Goal: Information Seeking & Learning: Find specific fact

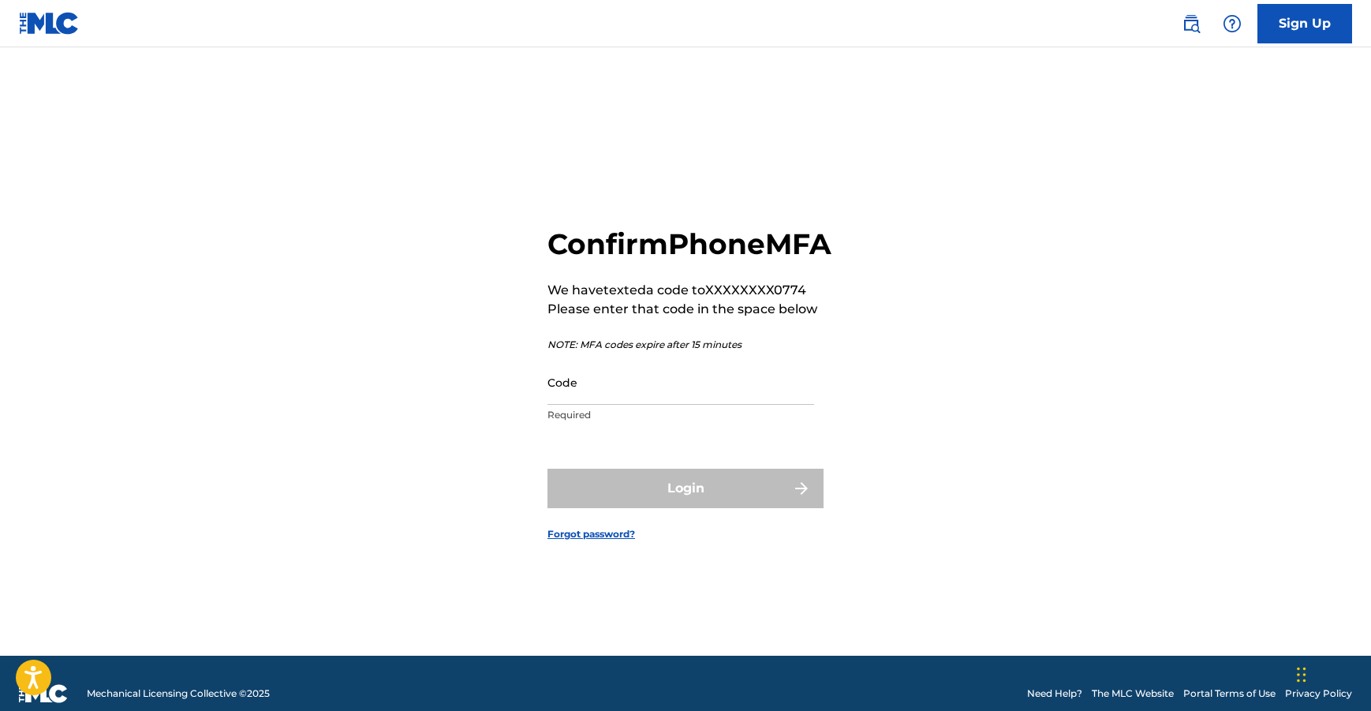
click at [622, 405] on input "Code" at bounding box center [681, 382] width 267 height 45
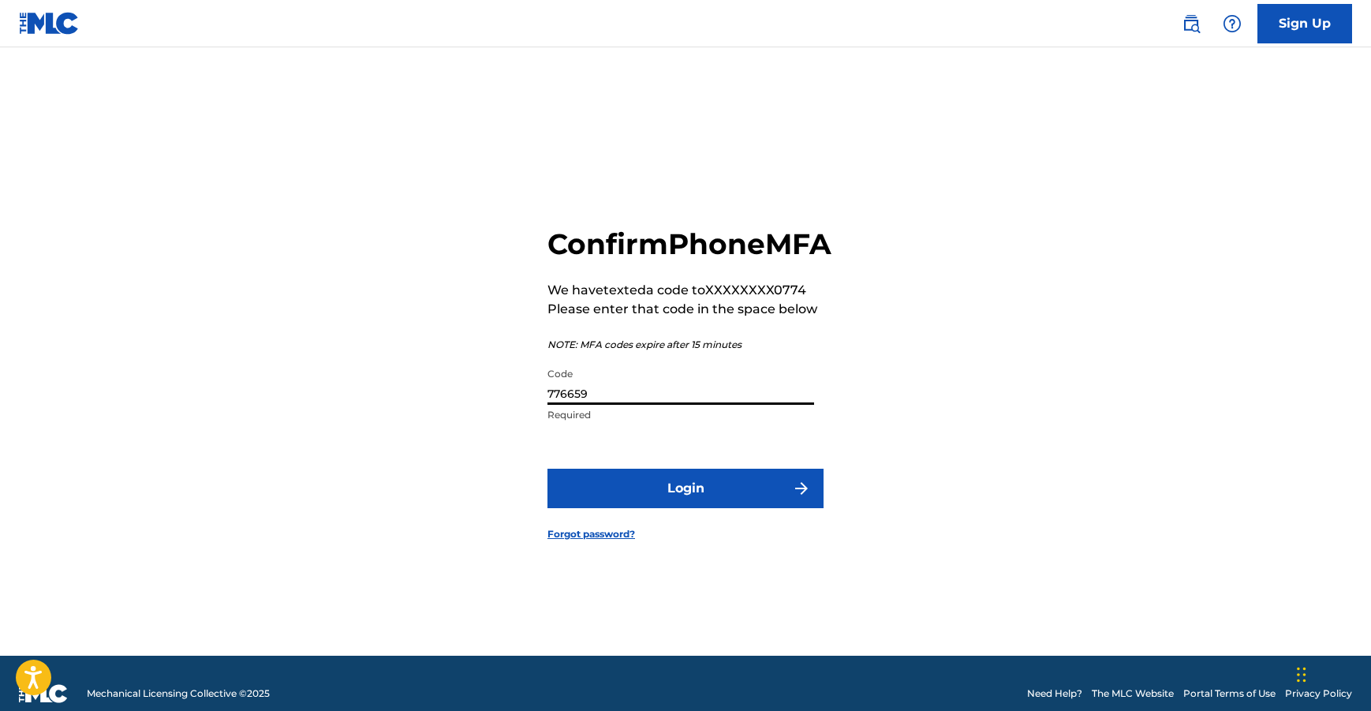
type input "776659"
click at [695, 499] on button "Login" at bounding box center [686, 488] width 276 height 39
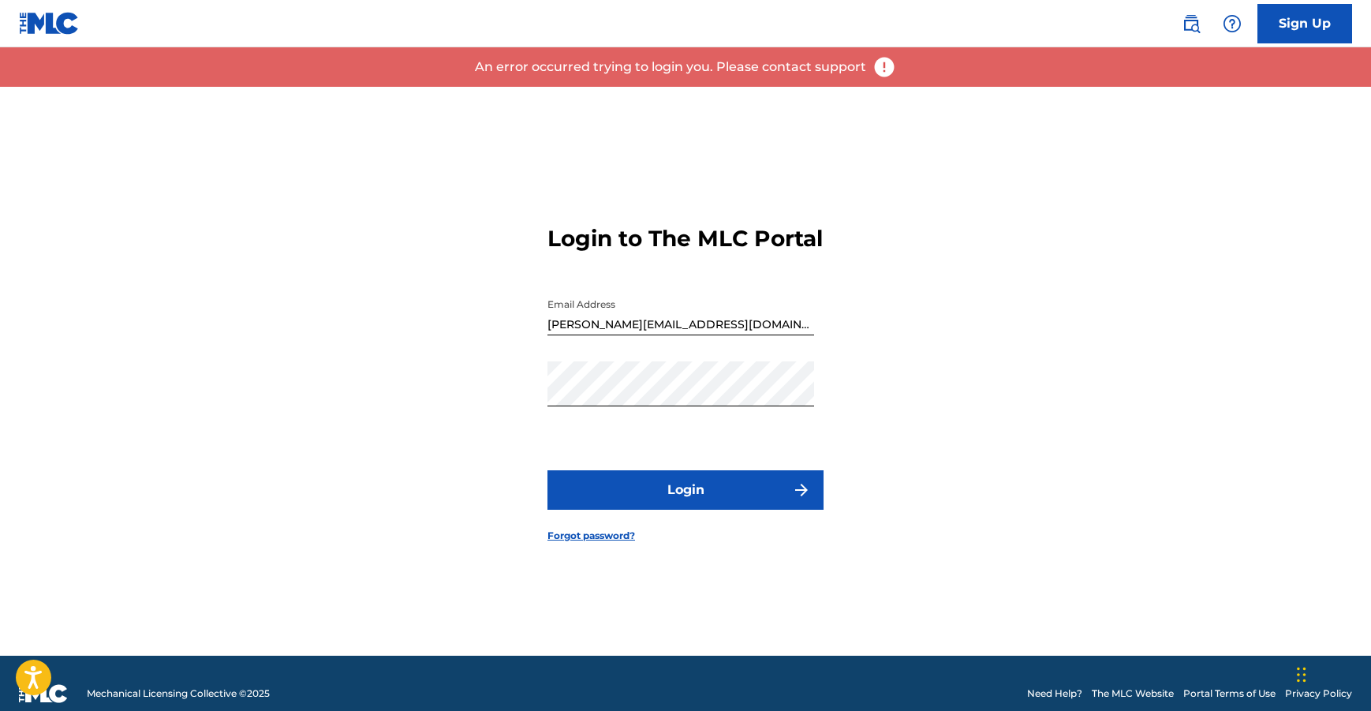
click at [514, 456] on div "Login to The MLC Portal Email Address [PERSON_NAME][EMAIL_ADDRESS][DOMAIN_NAME]…" at bounding box center [685, 371] width 1105 height 569
click at [656, 504] on button "Login" at bounding box center [686, 489] width 276 height 39
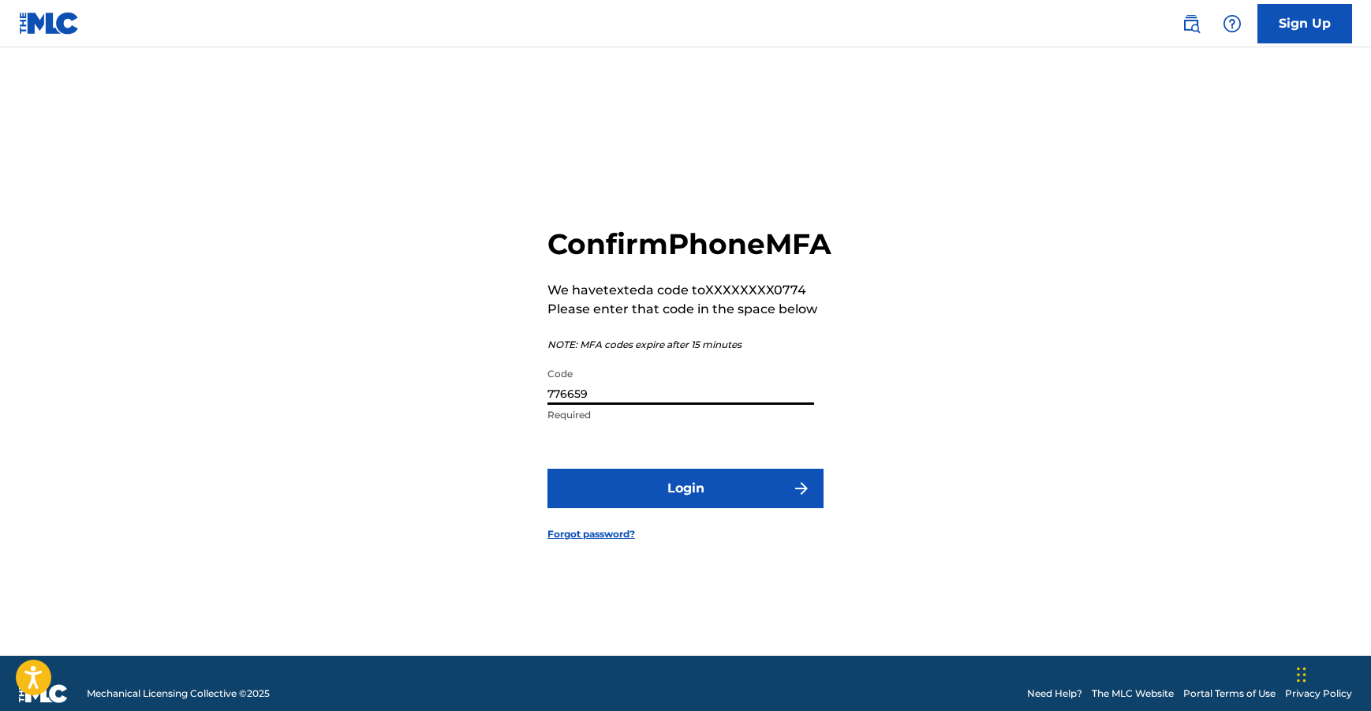
click at [633, 405] on input "776659" at bounding box center [681, 382] width 267 height 45
type input "906670"
click at [673, 496] on button "Login" at bounding box center [686, 488] width 276 height 39
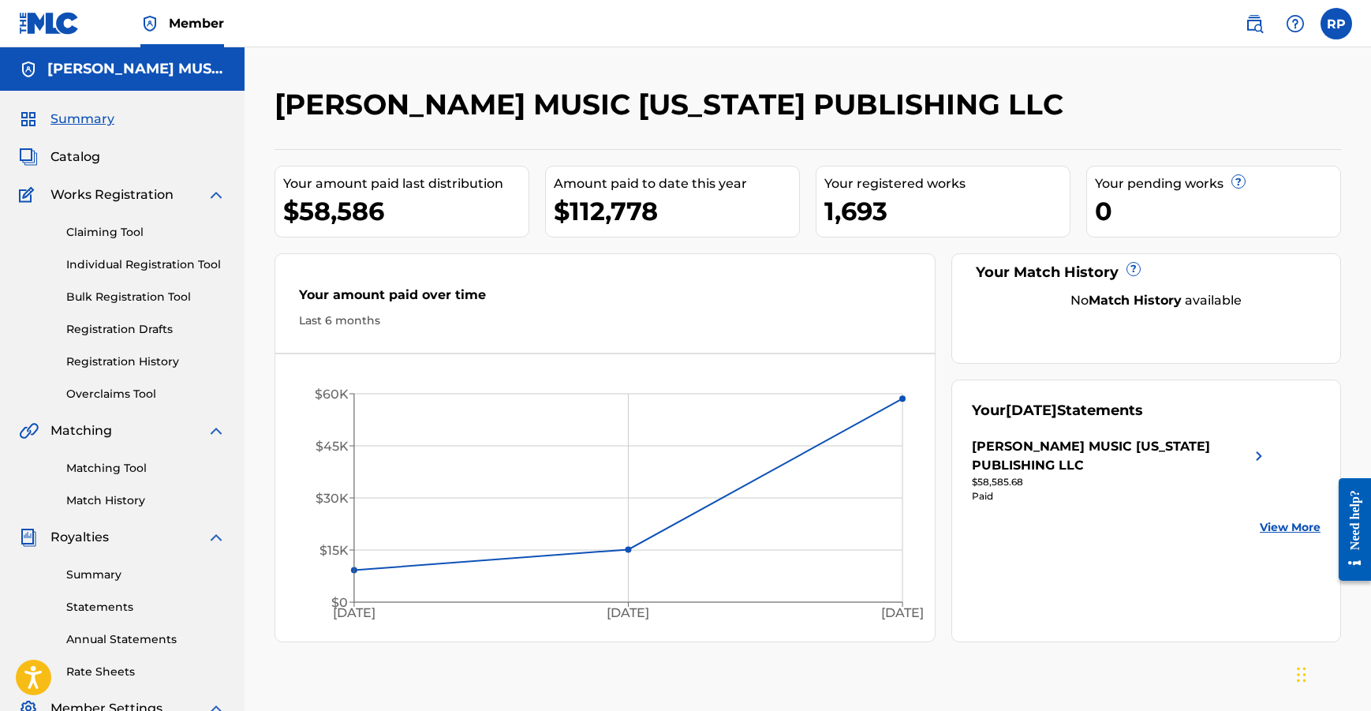
click at [88, 156] on span "Catalog" at bounding box center [75, 157] width 50 height 19
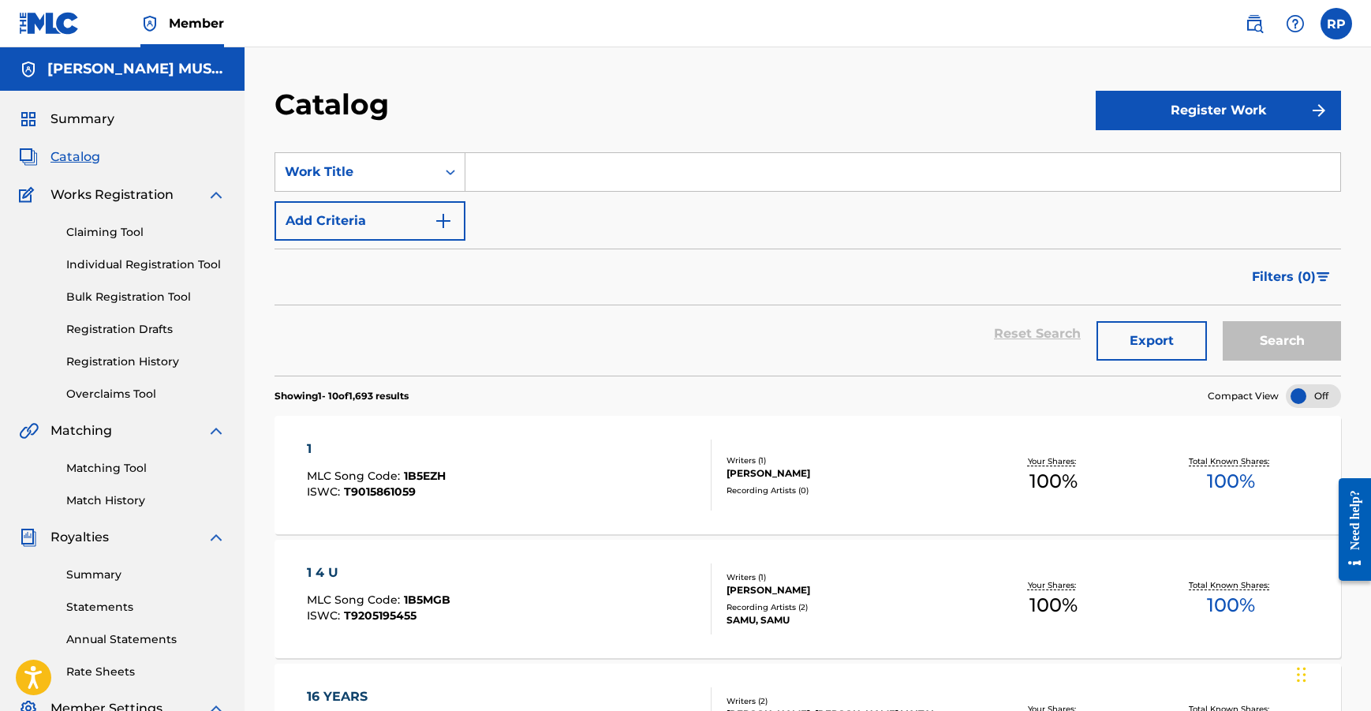
click at [87, 116] on span "Summary" at bounding box center [82, 119] width 64 height 19
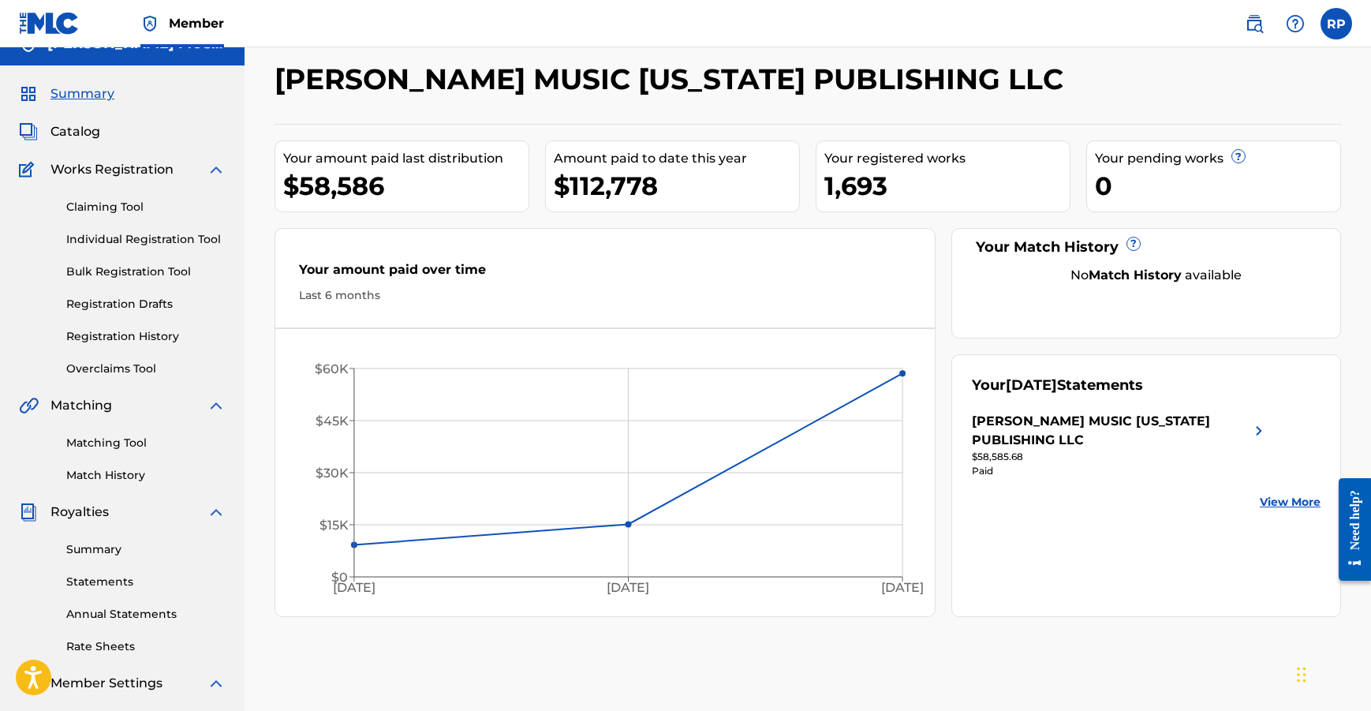
scroll to position [85, 0]
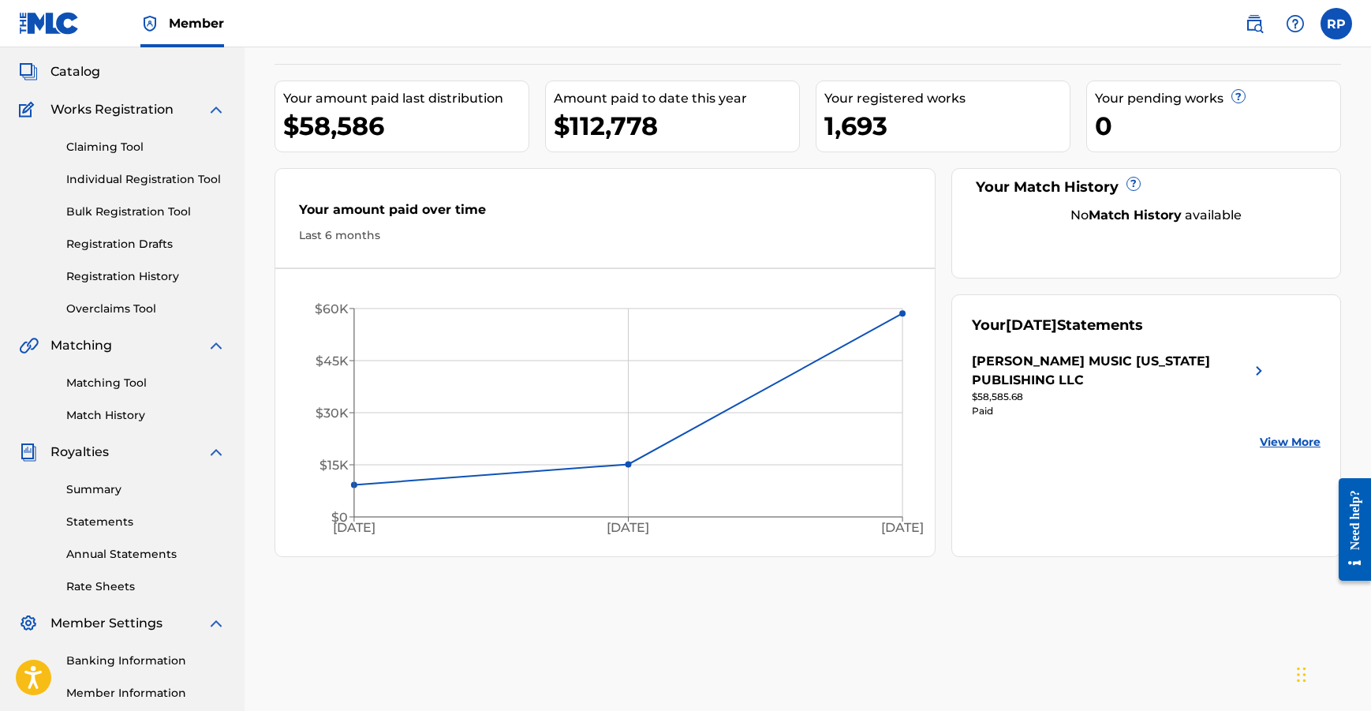
click at [147, 275] on link "Registration History" at bounding box center [145, 276] width 159 height 17
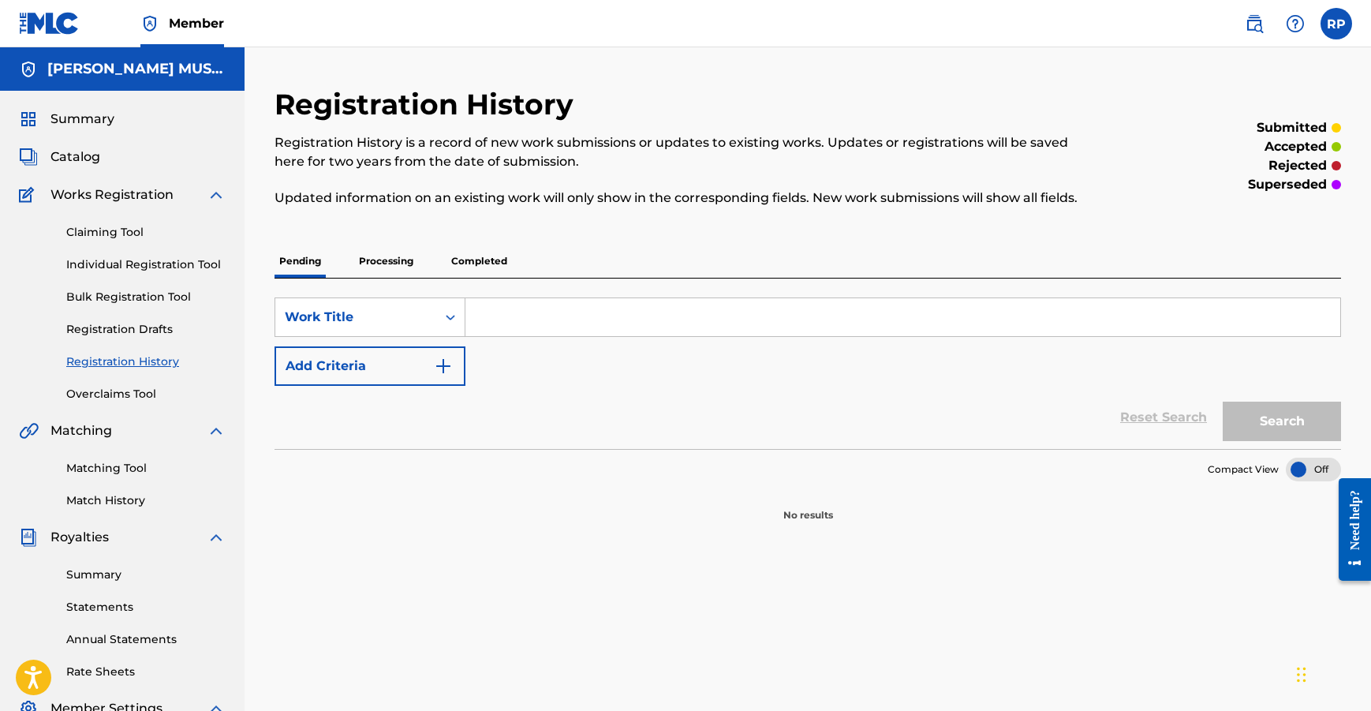
click at [118, 393] on link "Overclaims Tool" at bounding box center [145, 394] width 159 height 17
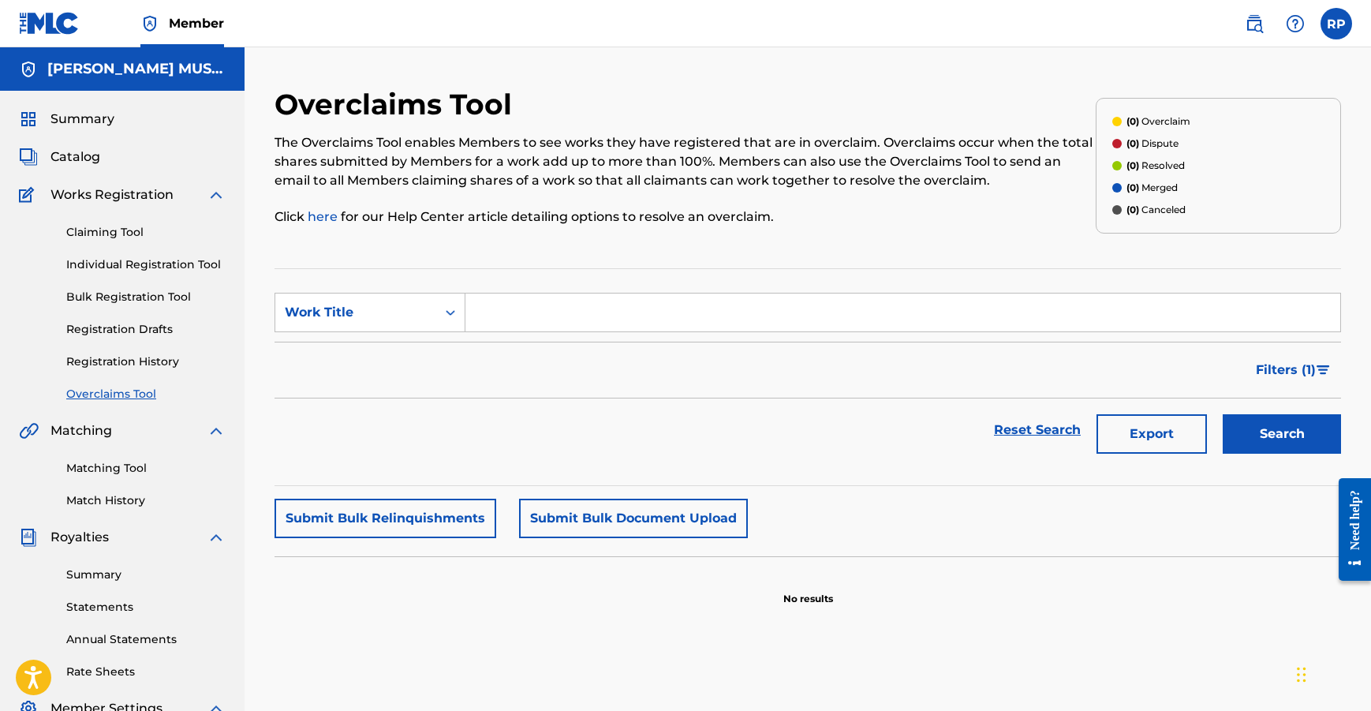
click at [79, 158] on span "Catalog" at bounding box center [75, 157] width 50 height 19
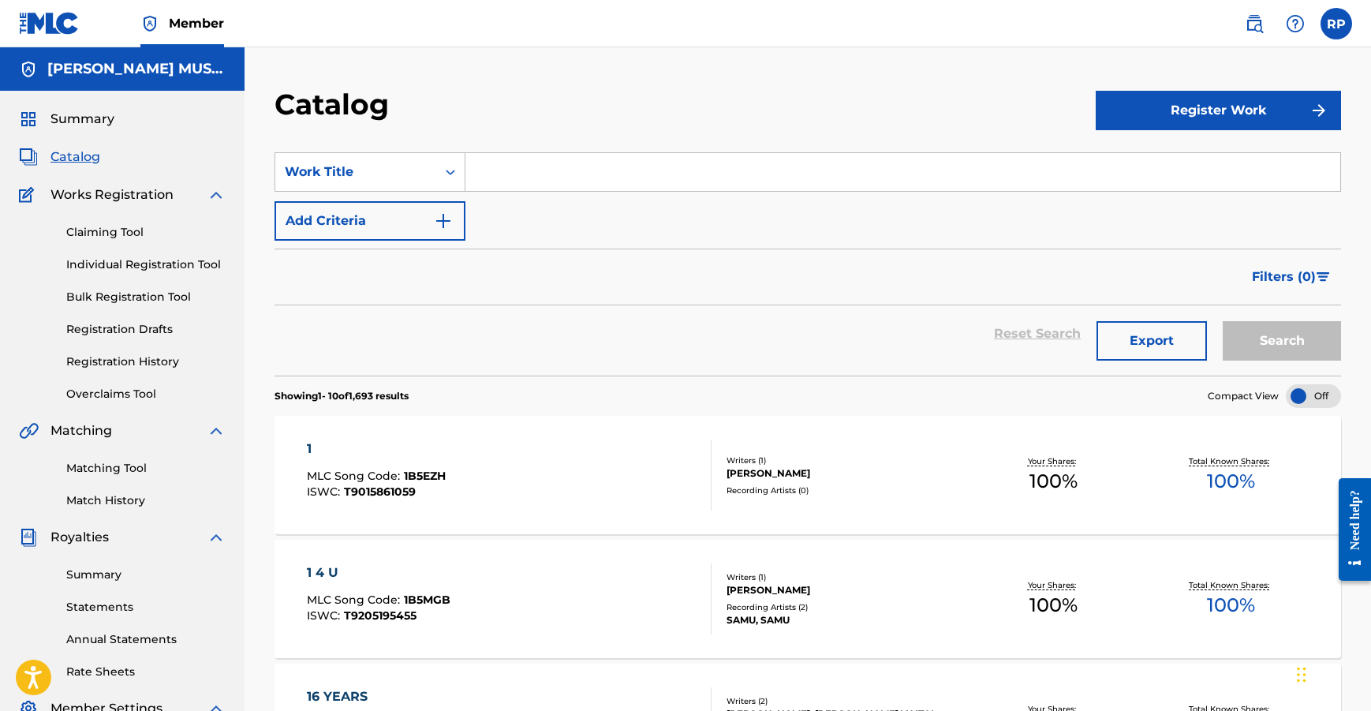
click at [619, 178] on input "Search Form" at bounding box center [903, 172] width 875 height 38
click at [559, 181] on input "Search Form" at bounding box center [903, 172] width 875 height 38
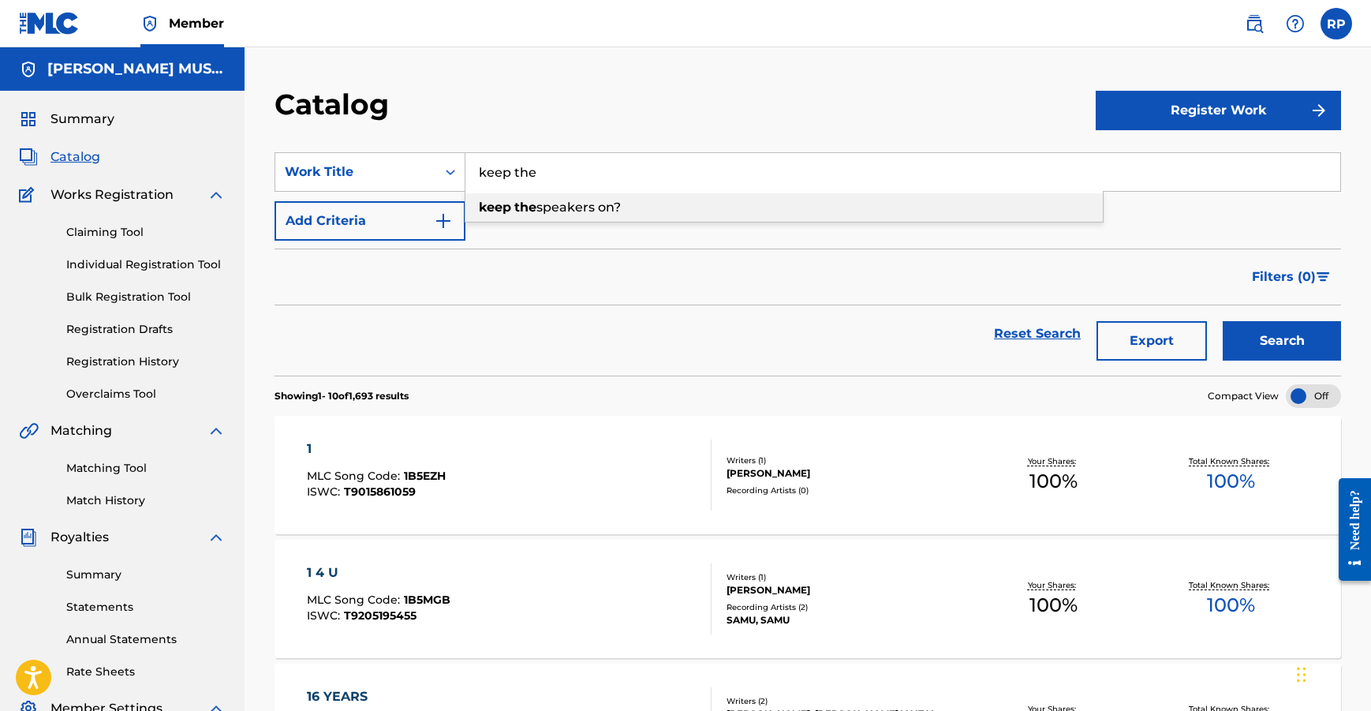
type input "keep the speakers on?"
click at [1251, 342] on button "Search" at bounding box center [1282, 340] width 118 height 39
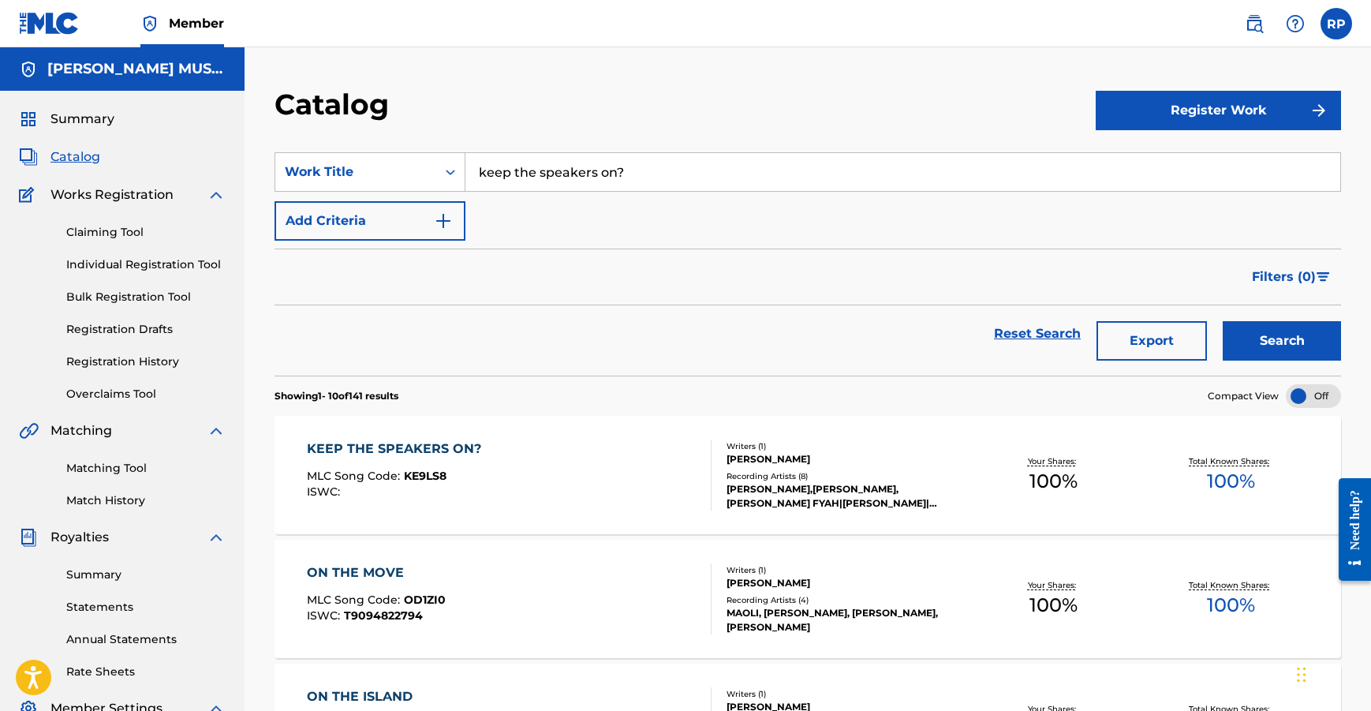
click at [405, 439] on div "KEEP THE SPEAKERS ON? MLC Song Code : KE9LS8 ISWC : Writers ( 1 ) [PERSON_NAME]…" at bounding box center [808, 475] width 1067 height 118
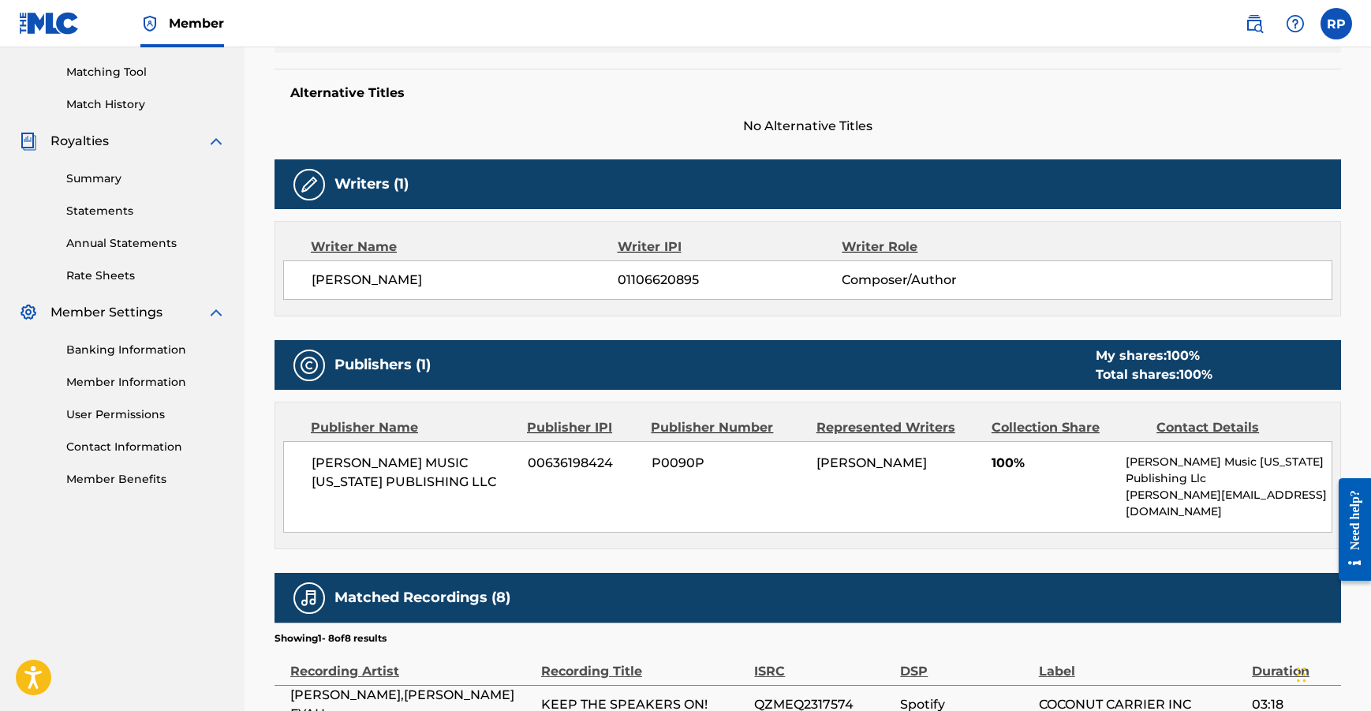
scroll to position [318, 0]
